Goal: Task Accomplishment & Management: Manage account settings

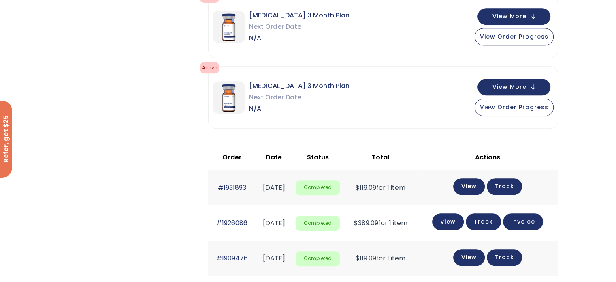
scroll to position [384, 0]
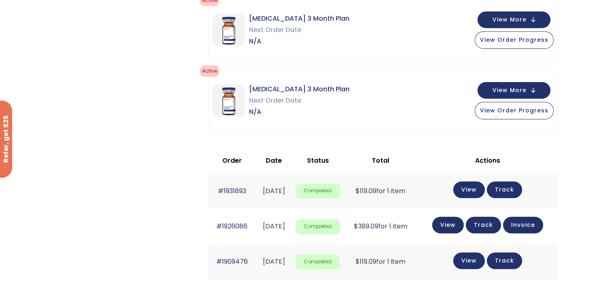
click at [513, 183] on link "Track" at bounding box center [504, 189] width 35 height 17
click at [476, 190] on link "View" at bounding box center [469, 188] width 32 height 17
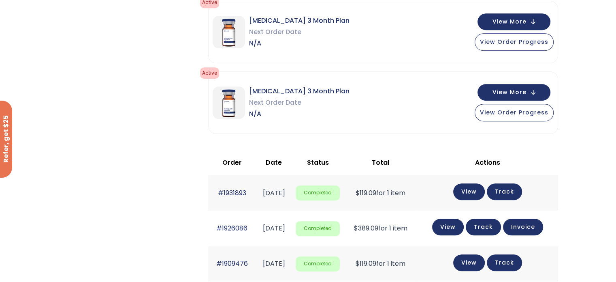
click at [494, 228] on link "Track" at bounding box center [483, 226] width 35 height 17
click at [534, 110] on span "View Order Progress" at bounding box center [514, 111] width 68 height 8
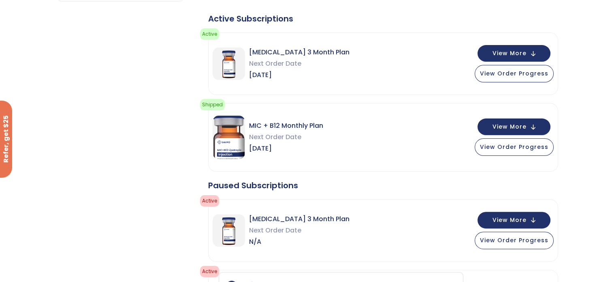
scroll to position [182, 0]
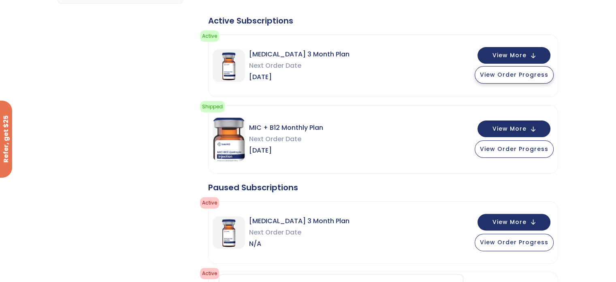
click at [532, 74] on span "View Order Progress" at bounding box center [514, 74] width 68 height 8
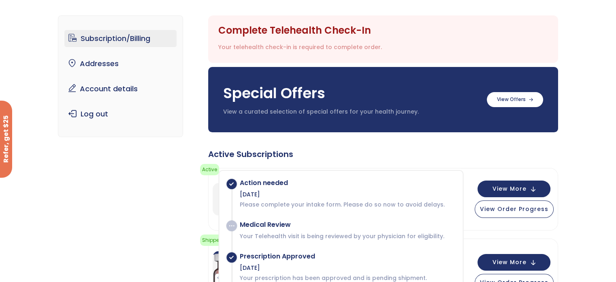
scroll to position [0, 0]
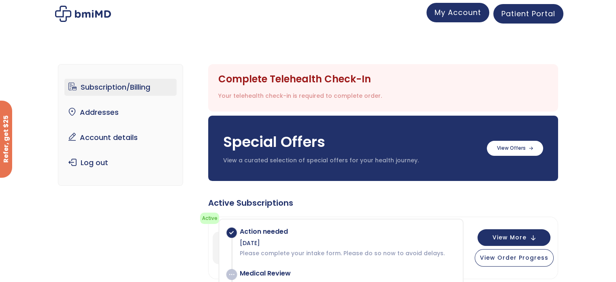
click at [458, 16] on span "My Account" at bounding box center [458, 12] width 47 height 10
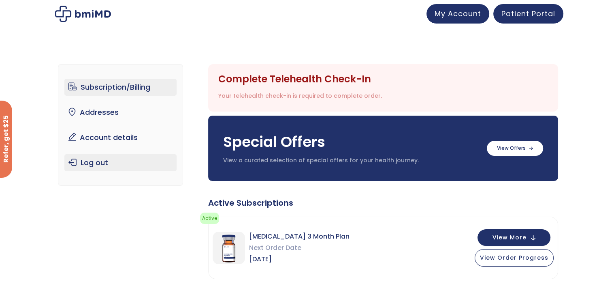
drag, startPoint x: 145, startPoint y: 186, endPoint x: 92, endPoint y: 164, distance: 57.0
click at [100, 161] on link "Log out" at bounding box center [120, 162] width 112 height 17
